Goal: Transaction & Acquisition: Purchase product/service

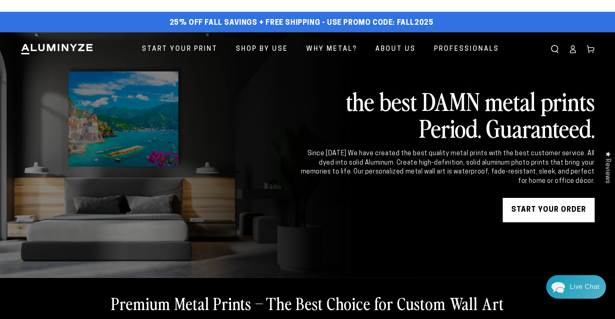
click at [407, 22] on span "25% off FALL Savings + Free Shipping - Use Promo Code: FALL2025" at bounding box center [301, 23] width 264 height 9
copy span "FALL2025"
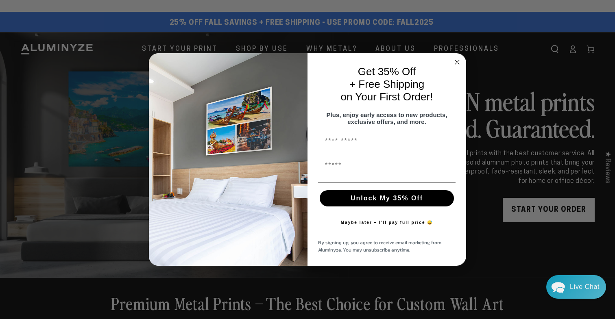
click at [460, 58] on circle "Close dialog" at bounding box center [456, 61] width 9 height 9
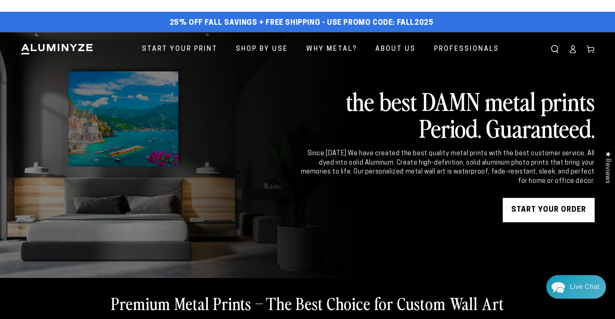
click at [574, 48] on ellipse at bounding box center [572, 47] width 3 height 3
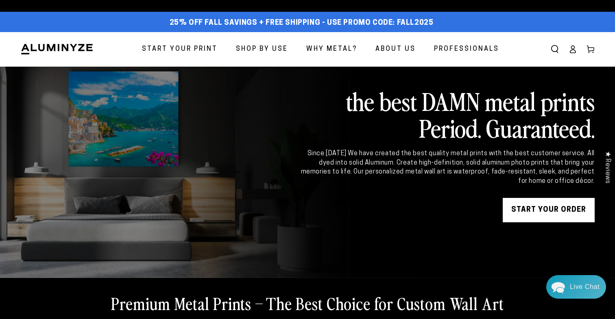
click at [193, 48] on span "Start Your Print" at bounding box center [180, 49] width 76 height 12
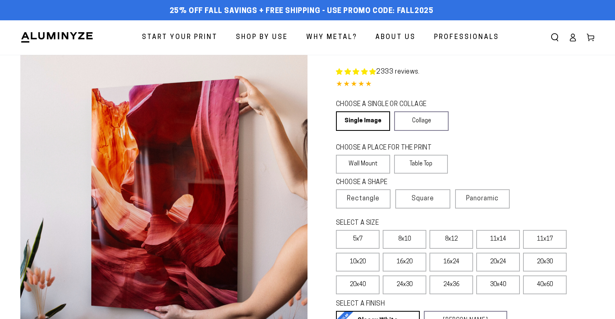
select select "**********"
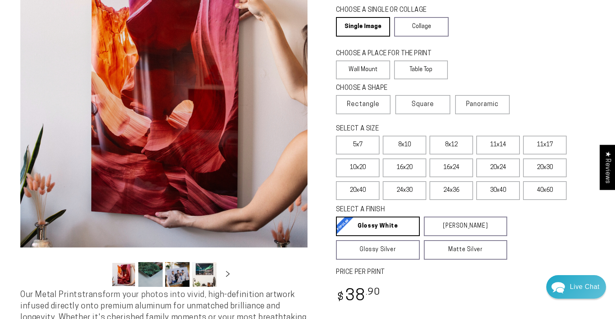
scroll to position [101, 0]
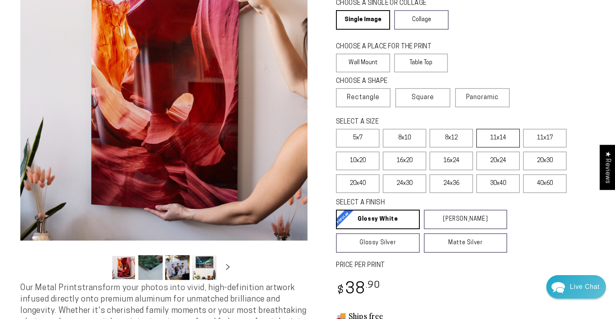
click at [504, 139] on label "11x14" at bounding box center [497, 138] width 43 height 19
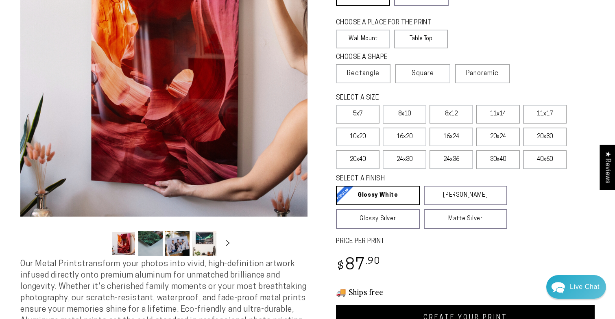
scroll to position [127, 0]
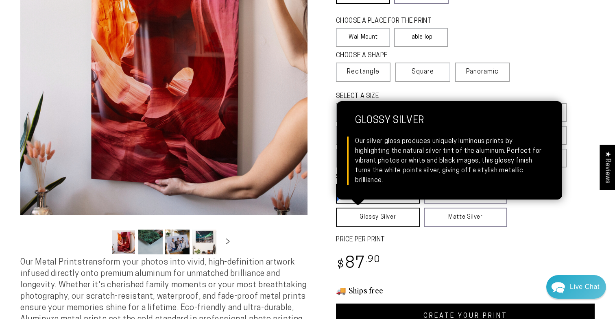
click at [405, 218] on link "Glossy Silver Glossy Silver Our silver gloss produces uniquely luminous prints …" at bounding box center [378, 218] width 84 height 20
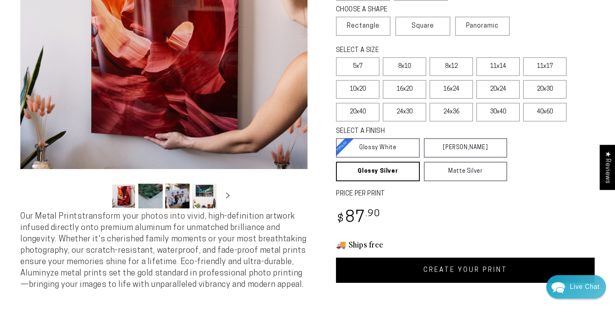
scroll to position [208, 0]
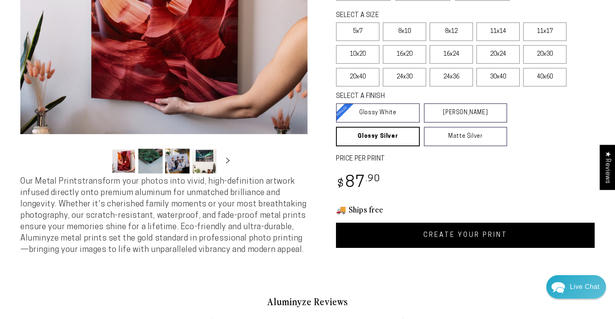
click at [471, 242] on link "CREATE YOUR PRINT" at bounding box center [465, 235] width 258 height 25
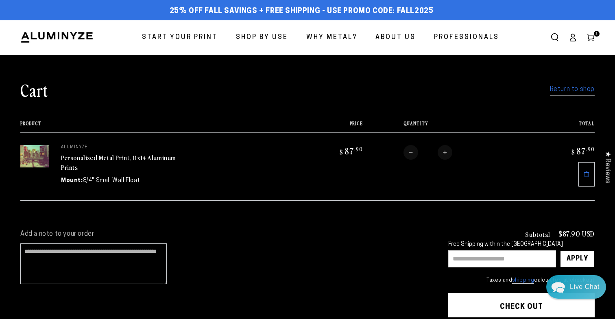
click at [199, 37] on span "Start Your Print" at bounding box center [180, 38] width 76 height 12
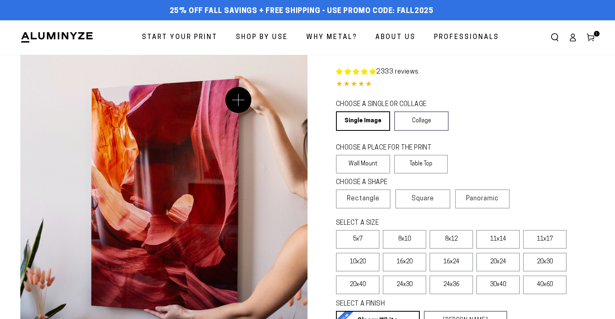
select select "**********"
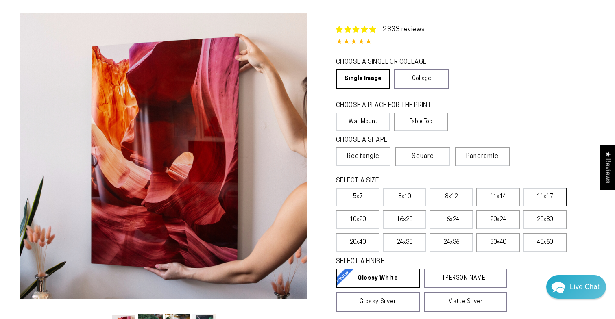
scroll to position [43, 0]
click at [505, 197] on label "11x14" at bounding box center [497, 196] width 43 height 19
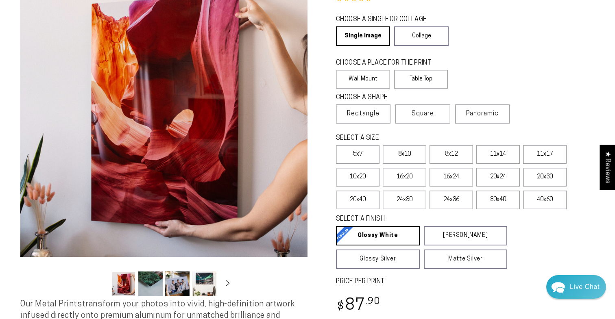
scroll to position [122, 0]
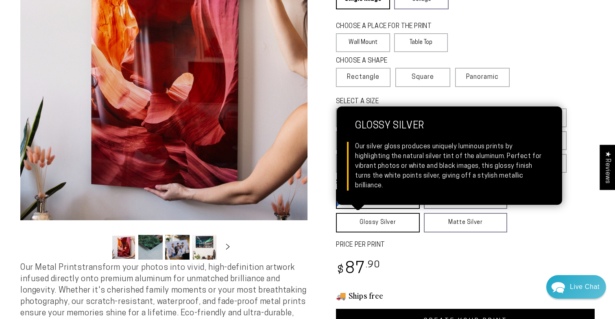
click at [405, 225] on link "Glossy Silver Glossy Silver Our silver gloss produces uniquely luminous prints …" at bounding box center [378, 223] width 84 height 20
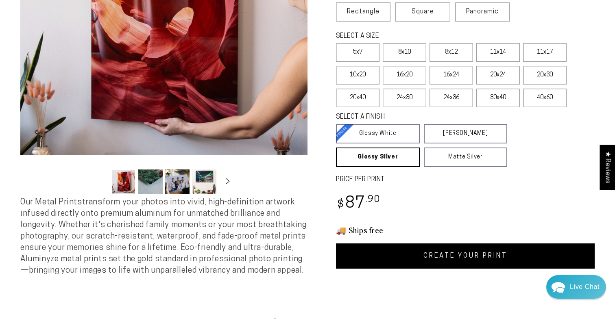
scroll to position [199, 0]
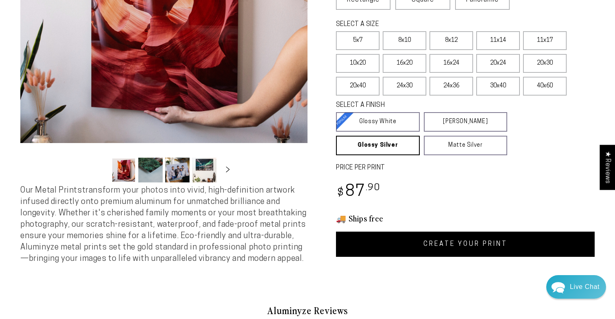
click at [442, 242] on link "CREATE YOUR PRINT" at bounding box center [465, 244] width 258 height 25
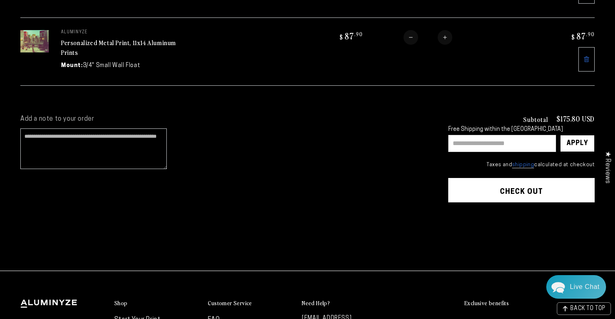
scroll to position [193, 0]
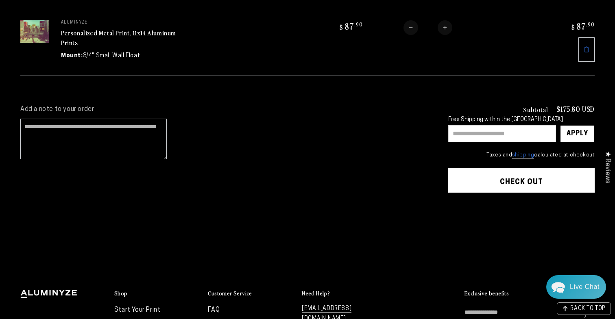
click at [494, 179] on button "Check out" at bounding box center [521, 180] width 146 height 24
